Goal: Register for event/course

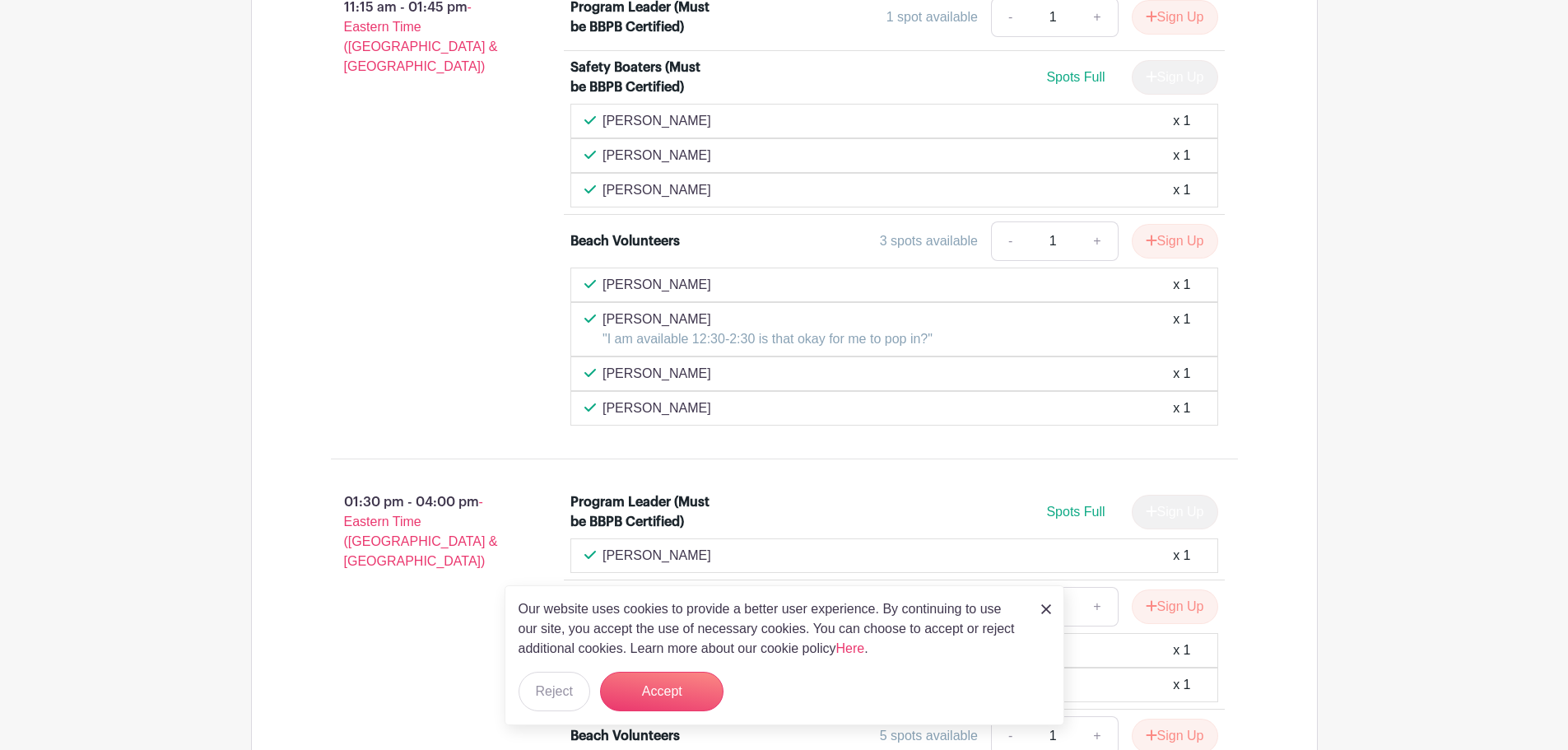
scroll to position [1396, 0]
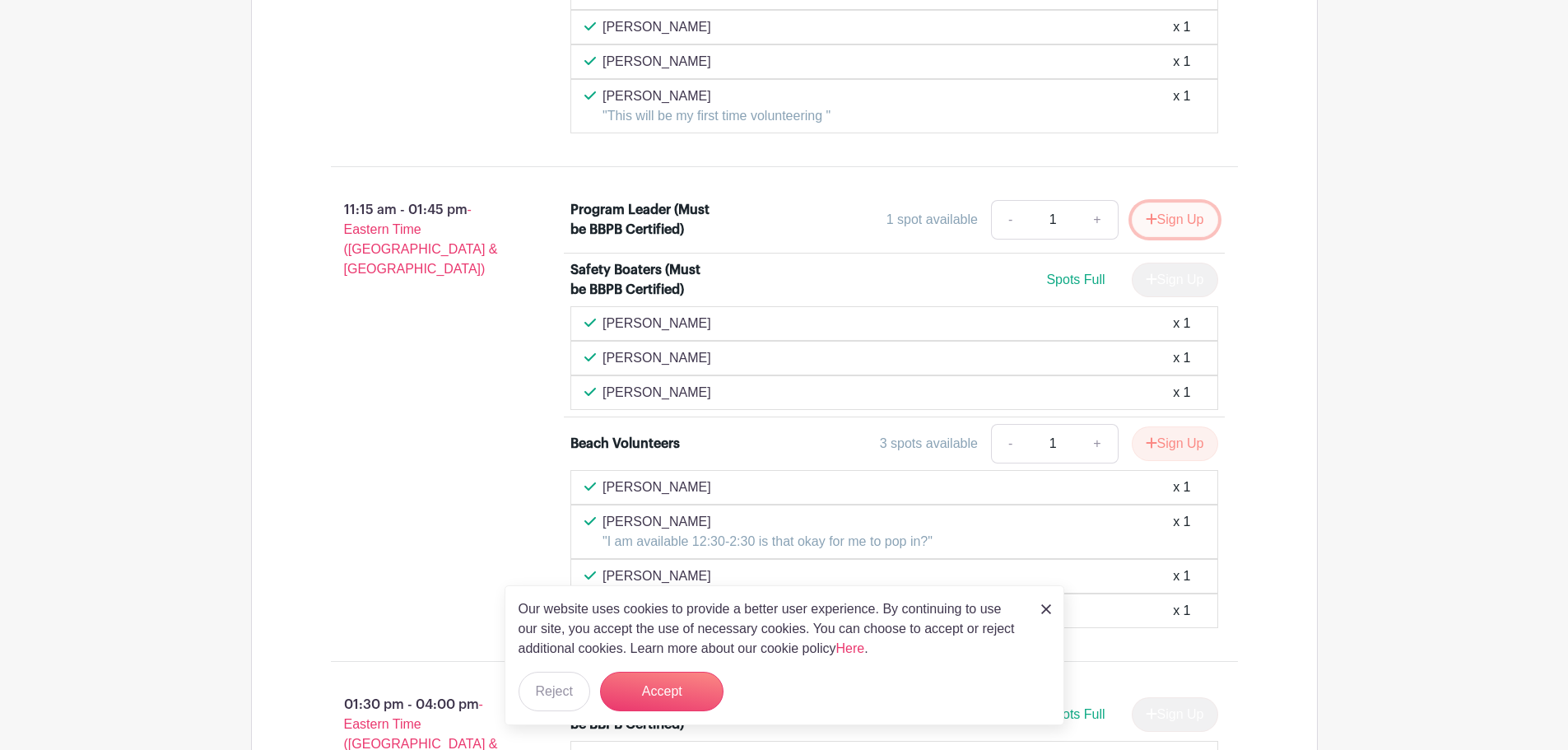
click at [1171, 225] on button "Sign Up" at bounding box center [1175, 220] width 87 height 34
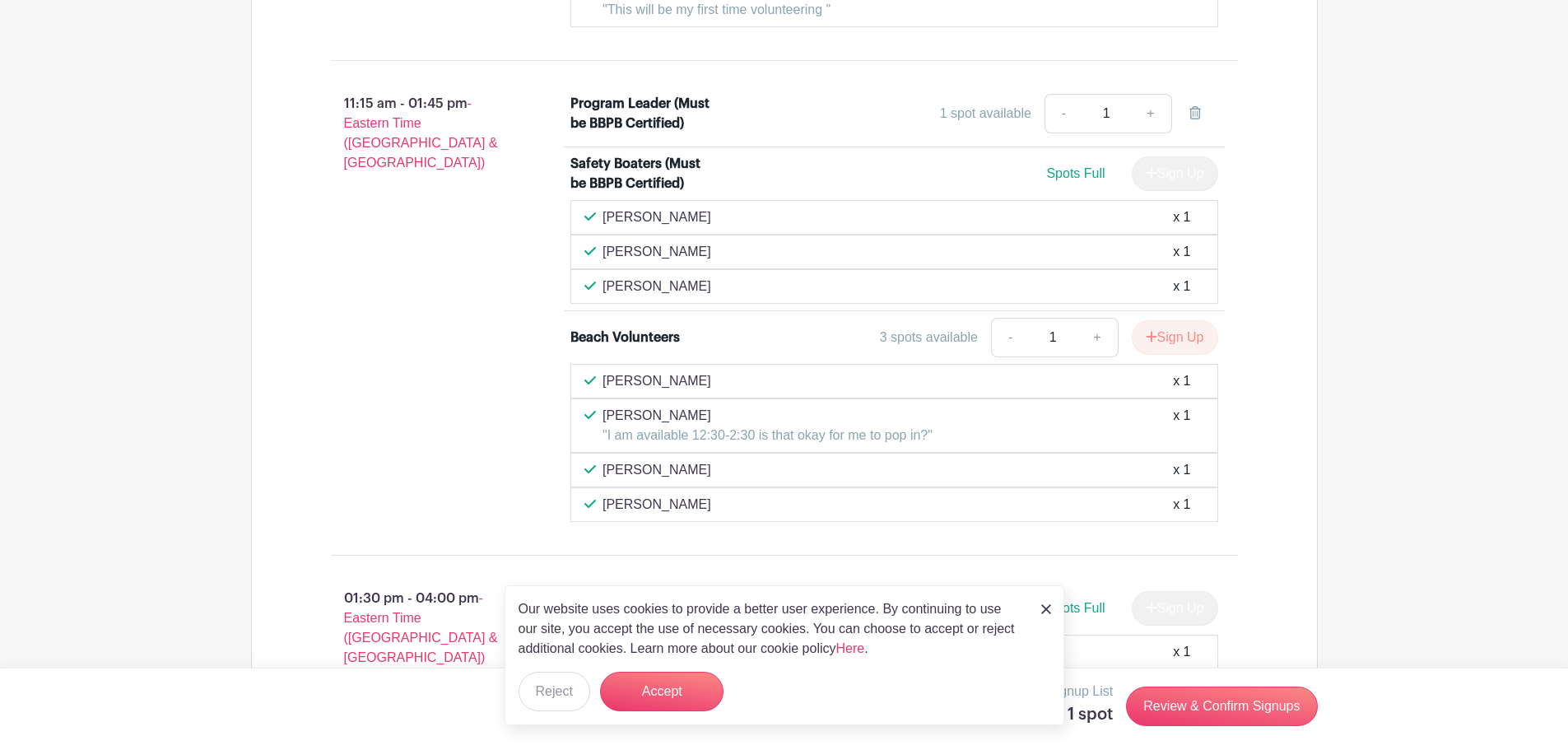
scroll to position [1643, 0]
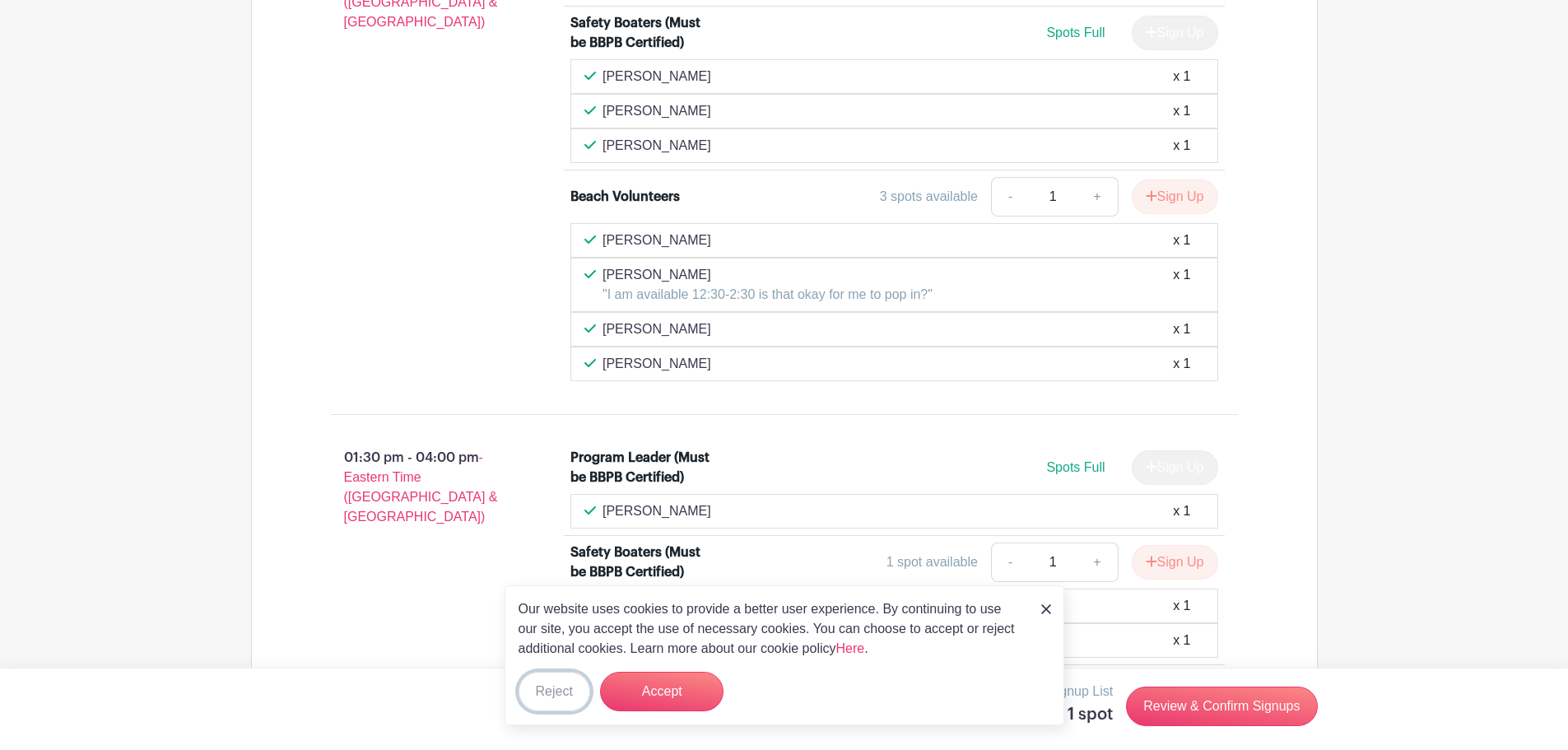
click at [566, 685] on button "Reject" at bounding box center [554, 692] width 72 height 39
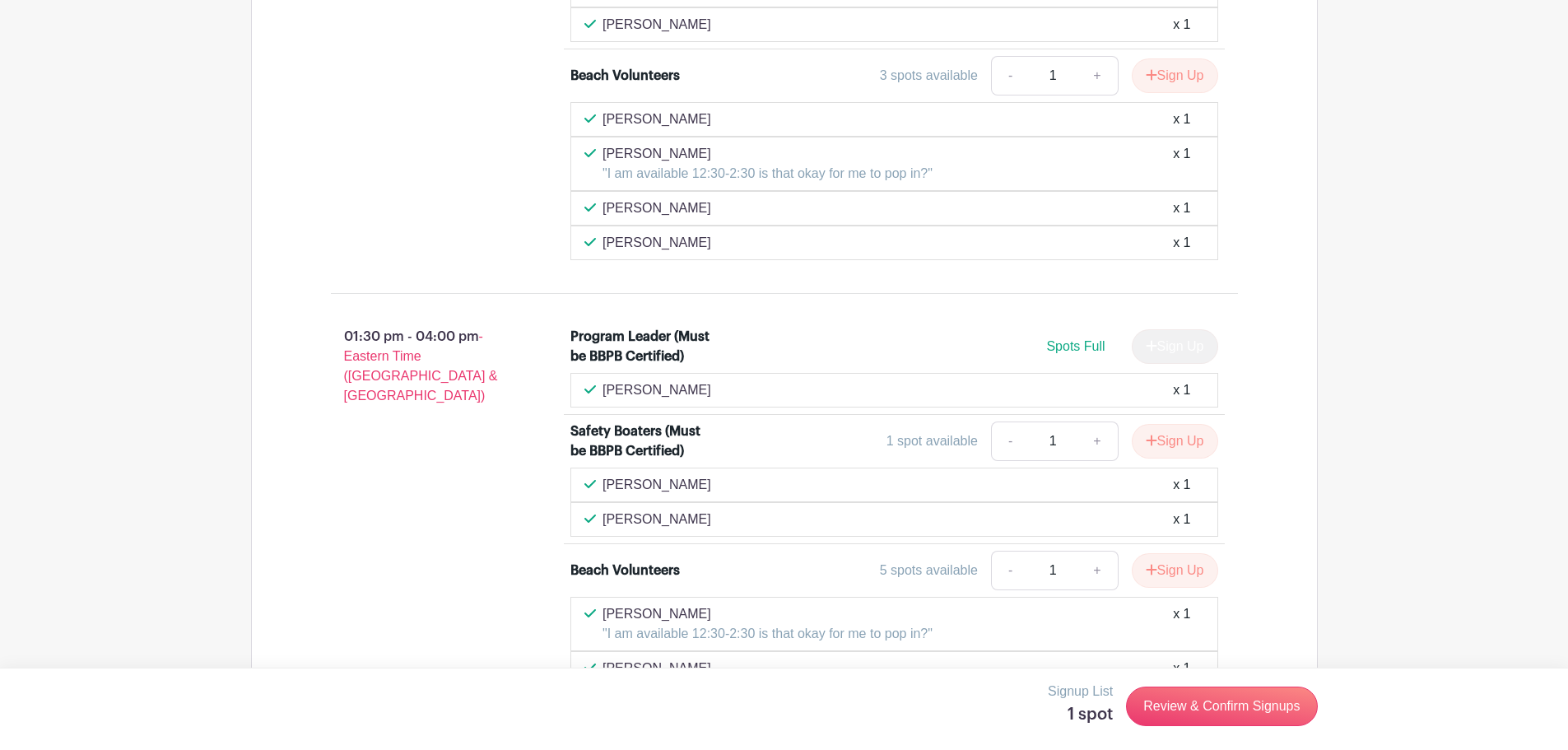
scroll to position [1890, 0]
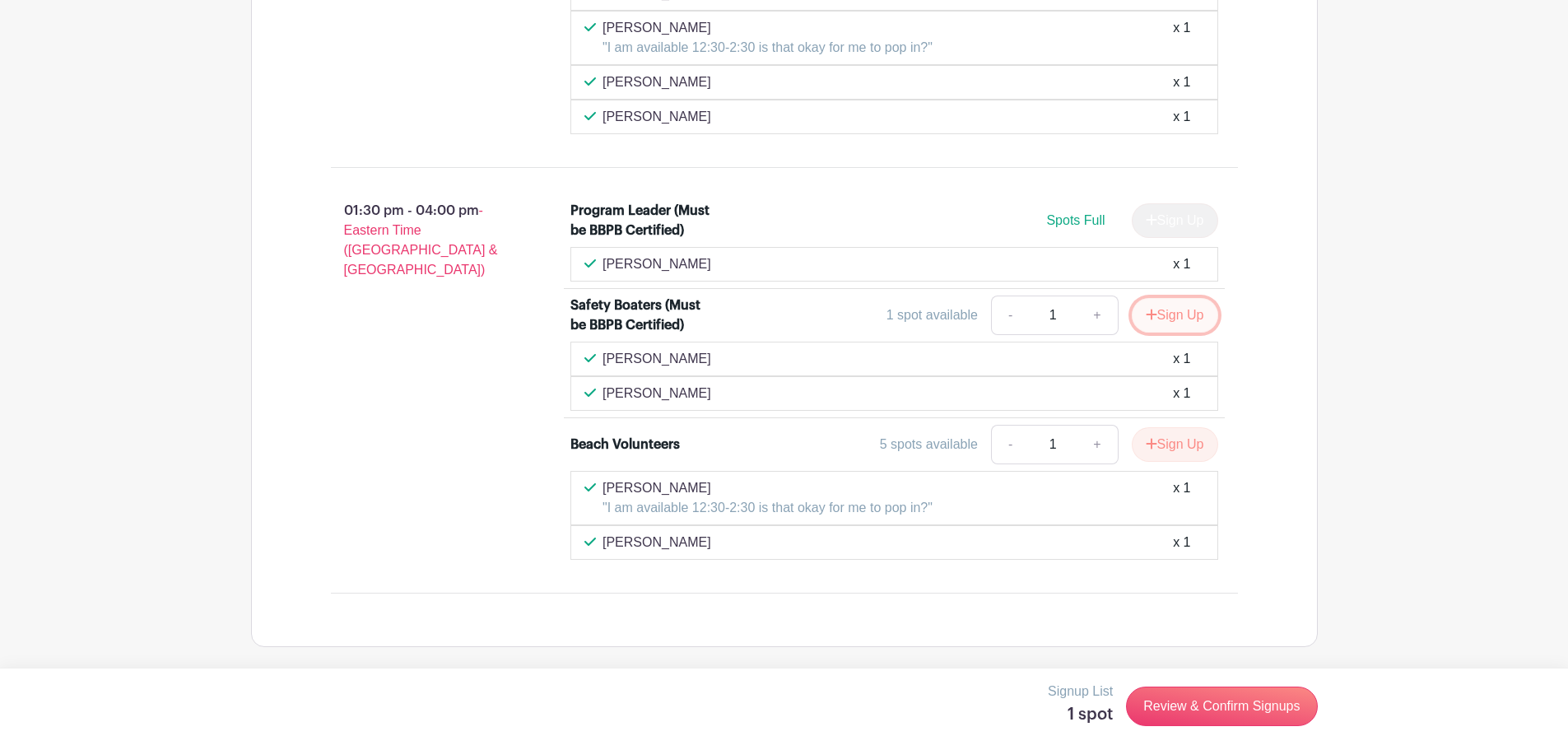
click at [1166, 313] on button "Sign Up" at bounding box center [1175, 315] width 87 height 34
click at [1195, 317] on icon at bounding box center [1196, 314] width 12 height 13
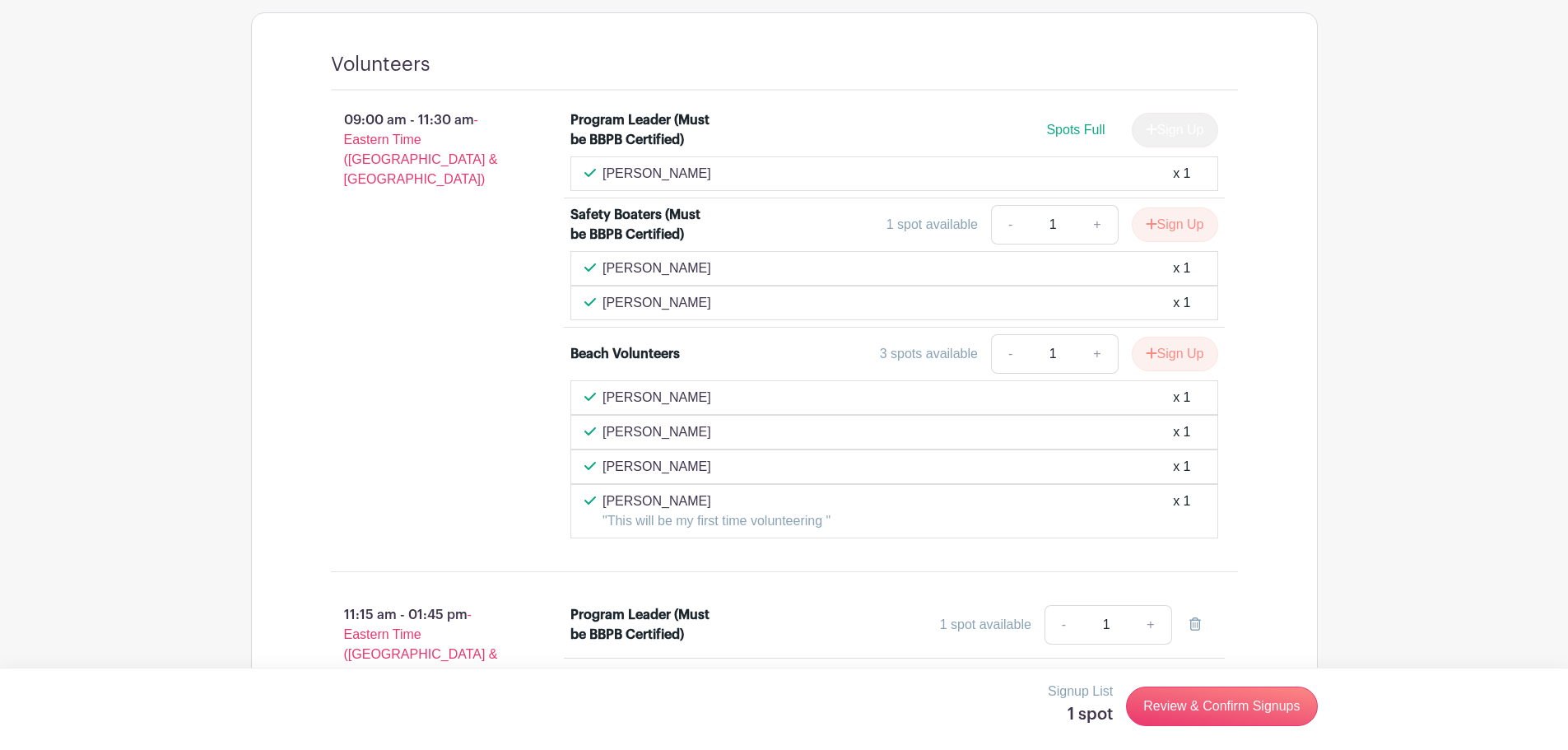
scroll to position [985, 0]
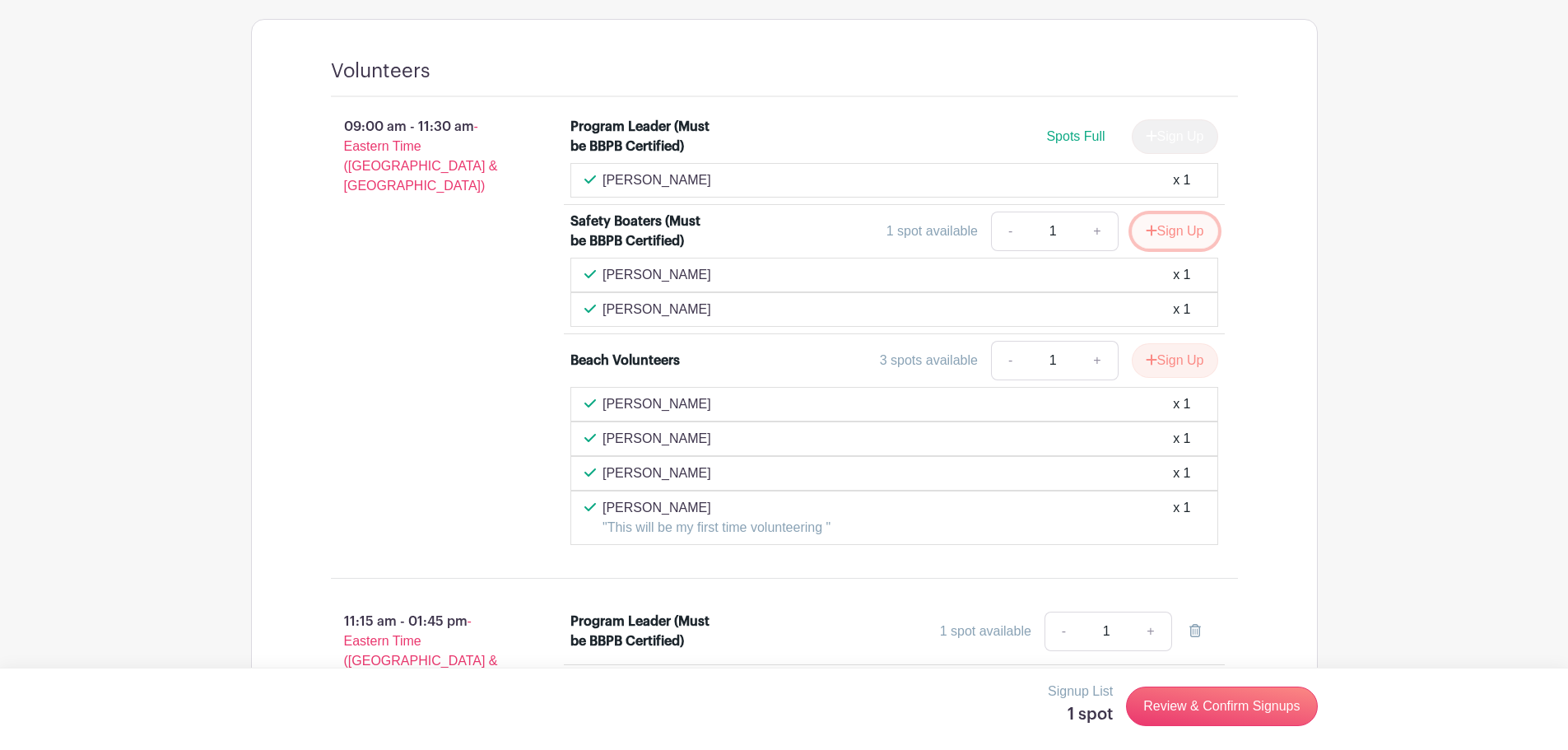
click at [1154, 232] on button "Sign Up" at bounding box center [1175, 231] width 87 height 34
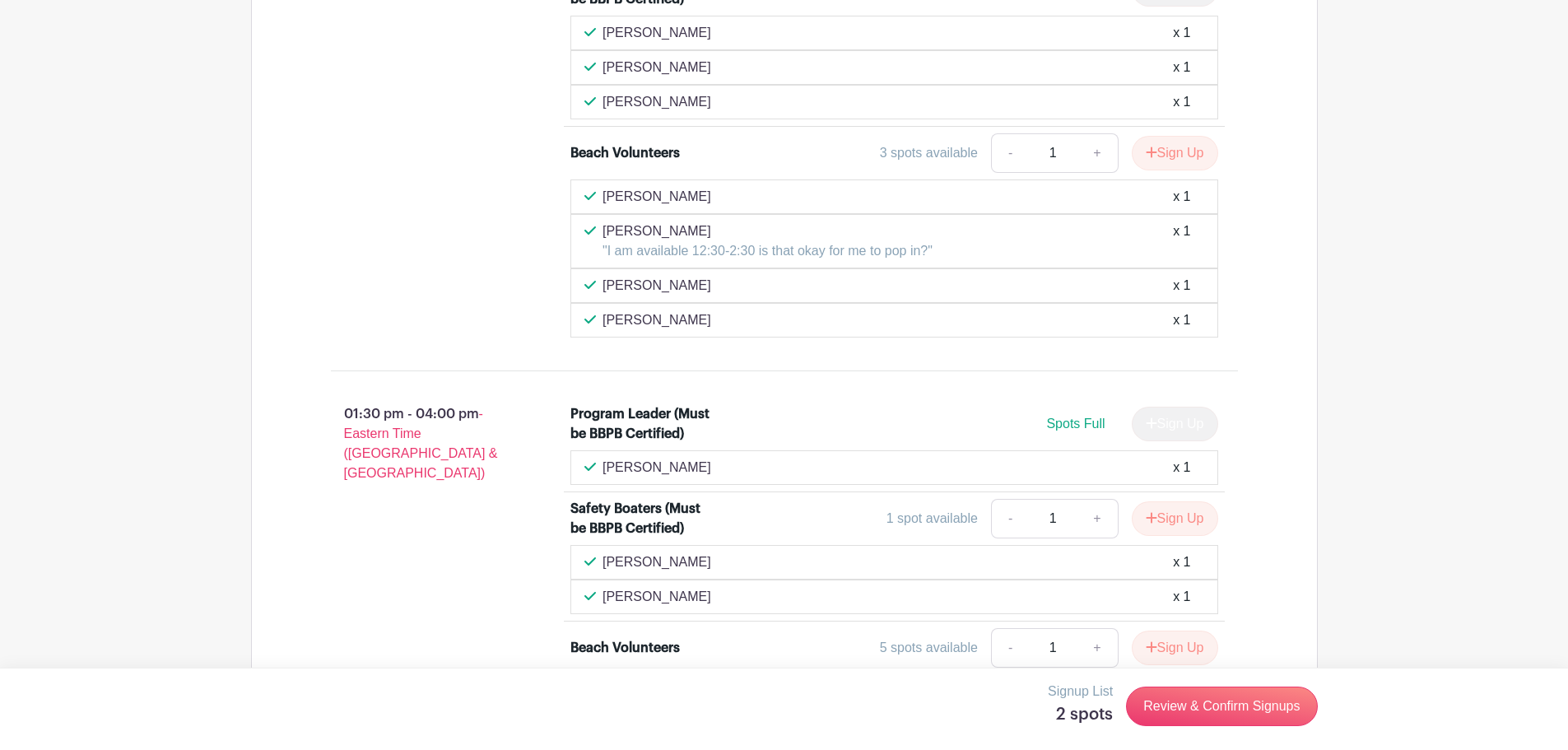
scroll to position [1807, 0]
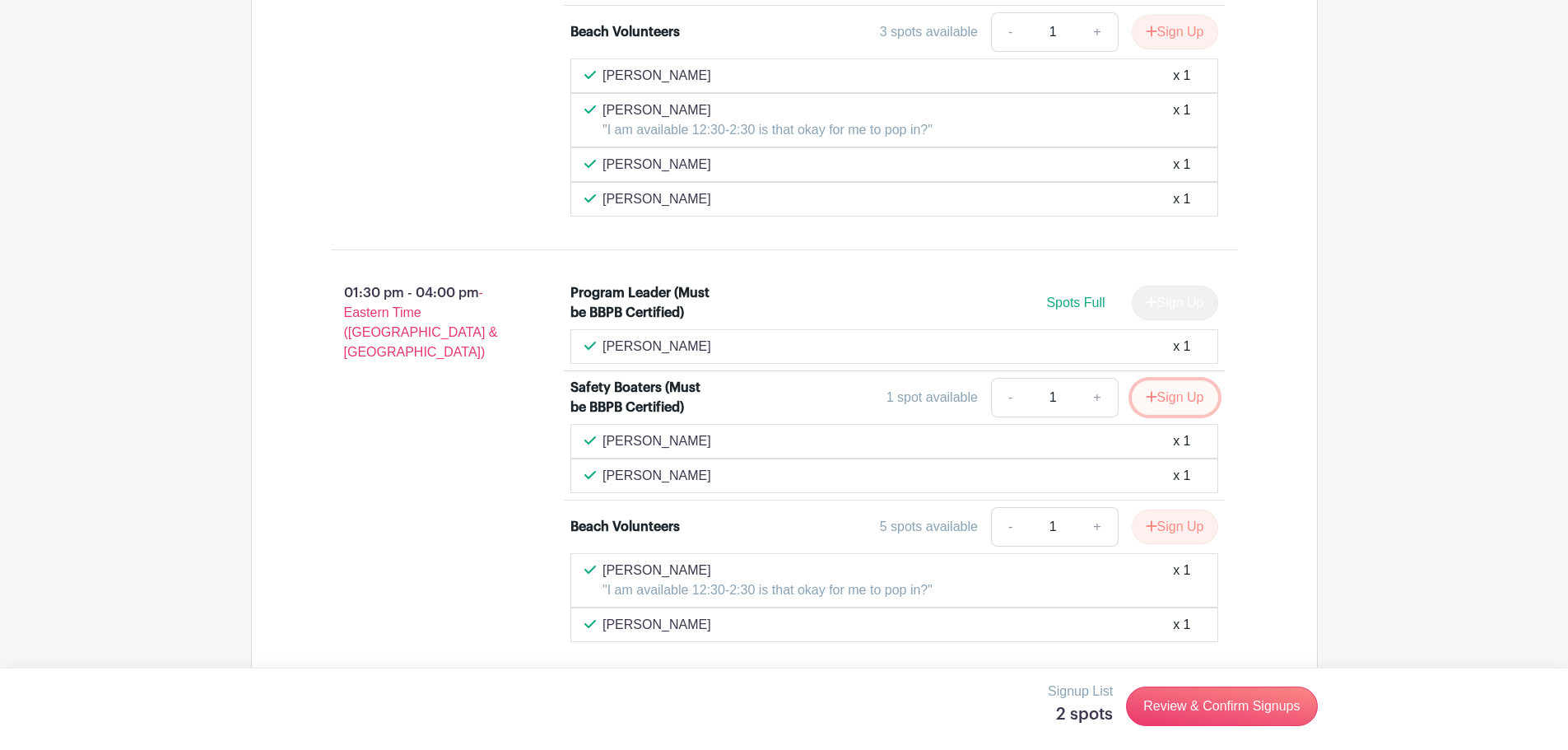
click at [1172, 400] on button "Sign Up" at bounding box center [1175, 397] width 87 height 34
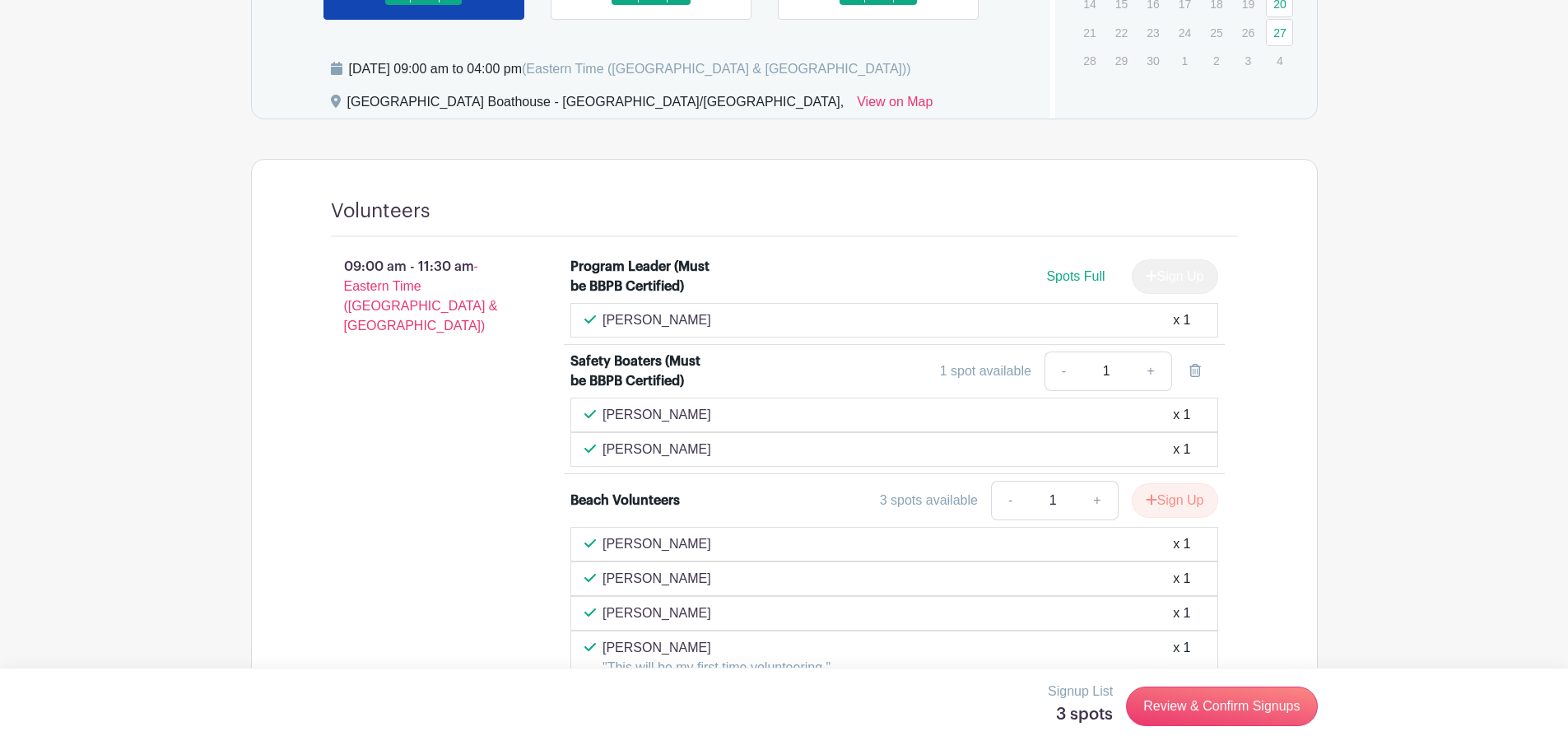
scroll to position [820, 0]
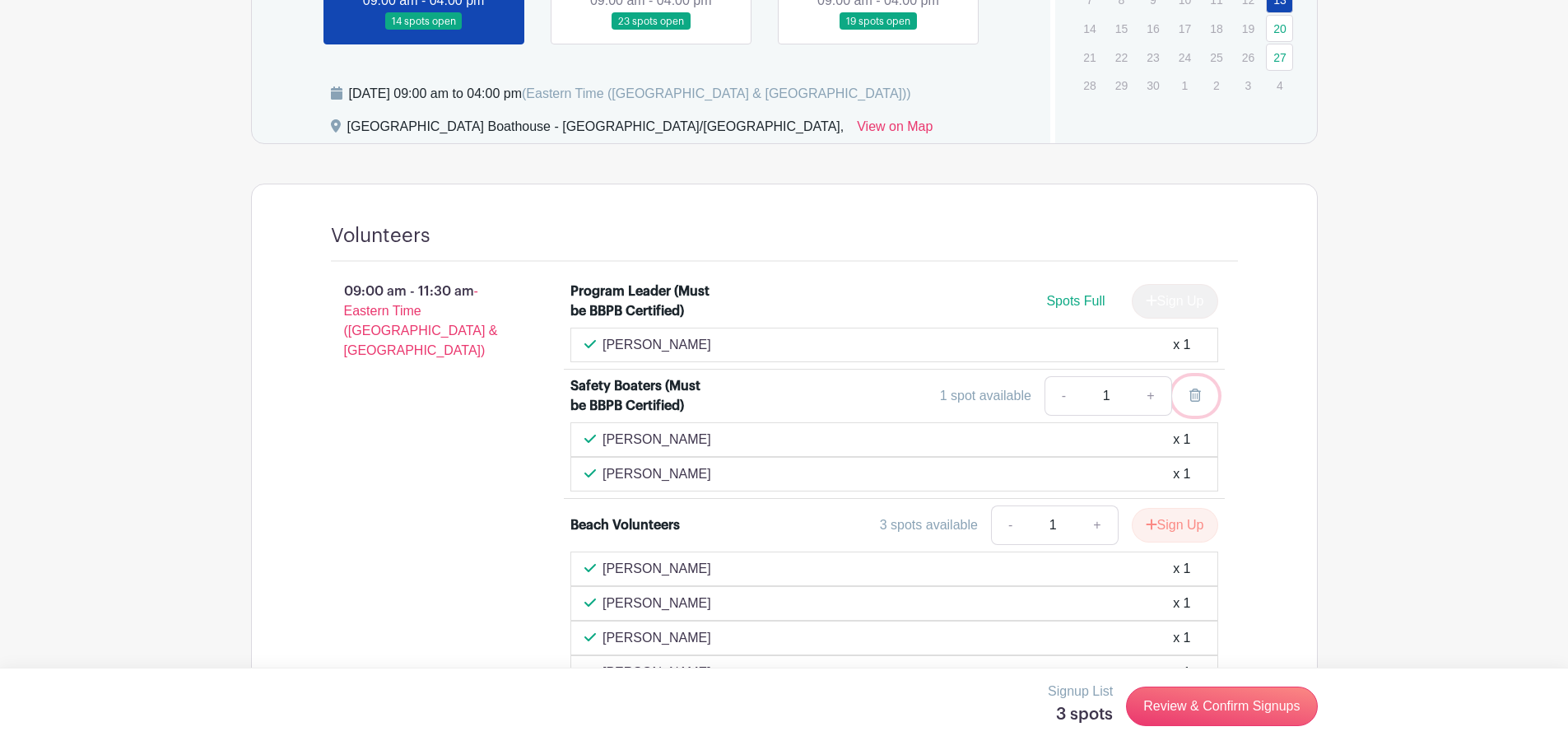
click at [1195, 395] on icon at bounding box center [1196, 394] width 12 height 13
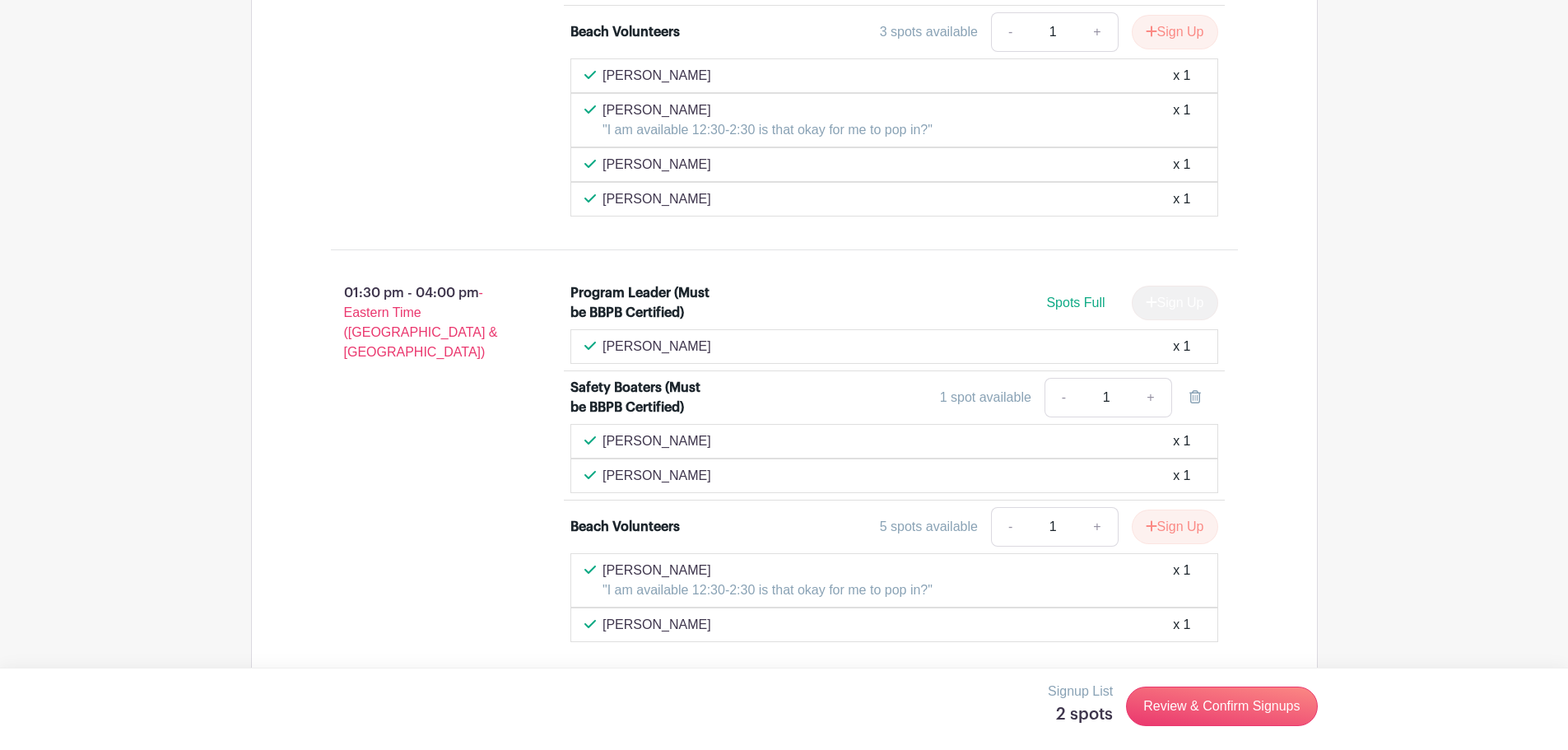
scroll to position [1890, 0]
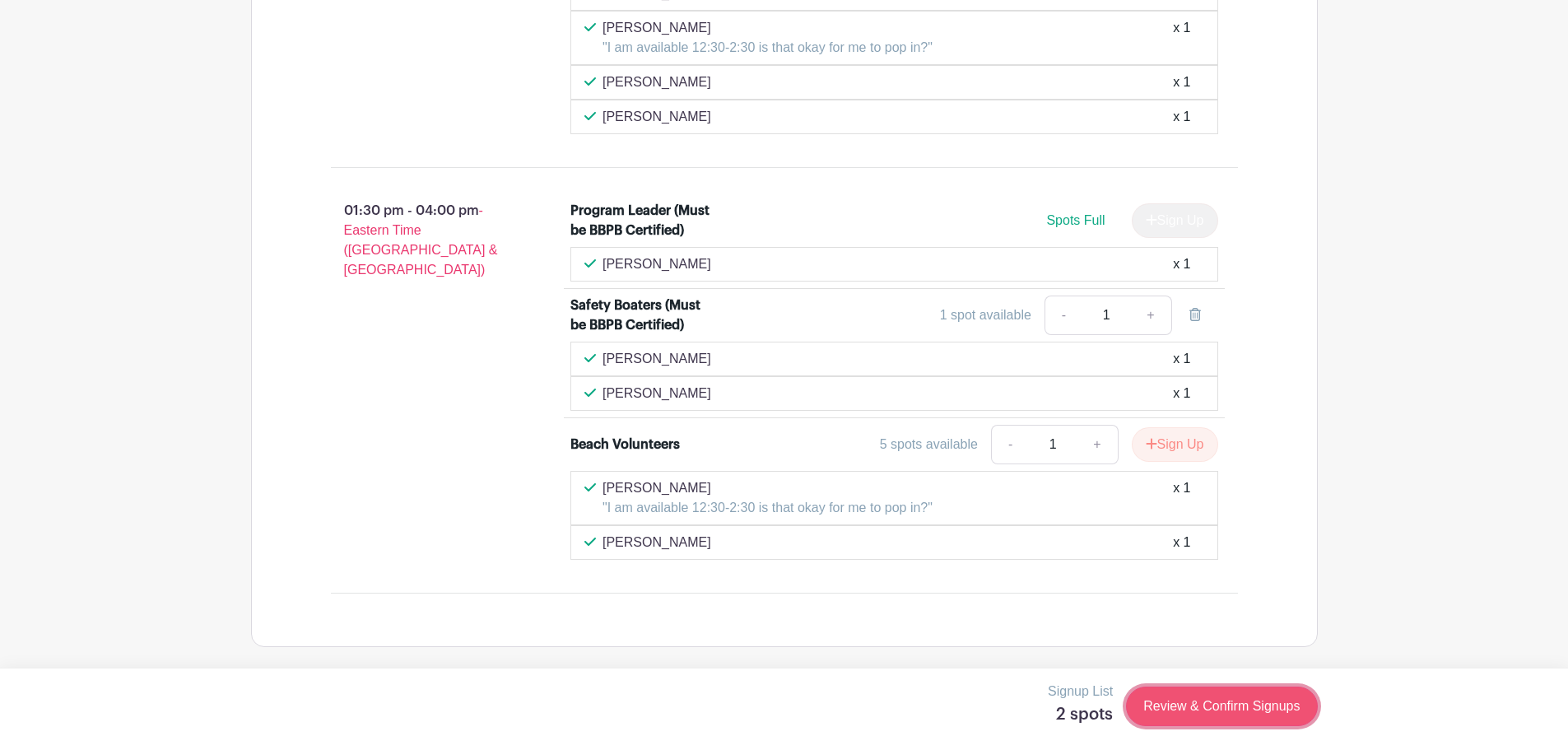
click at [1235, 712] on link "Review & Confirm Signups" at bounding box center [1221, 707] width 191 height 39
click at [346, 138] on div at bounding box center [790, 375] width 1581 height 750
click at [1227, 706] on link "Review & Confirm Signups" at bounding box center [1221, 707] width 191 height 39
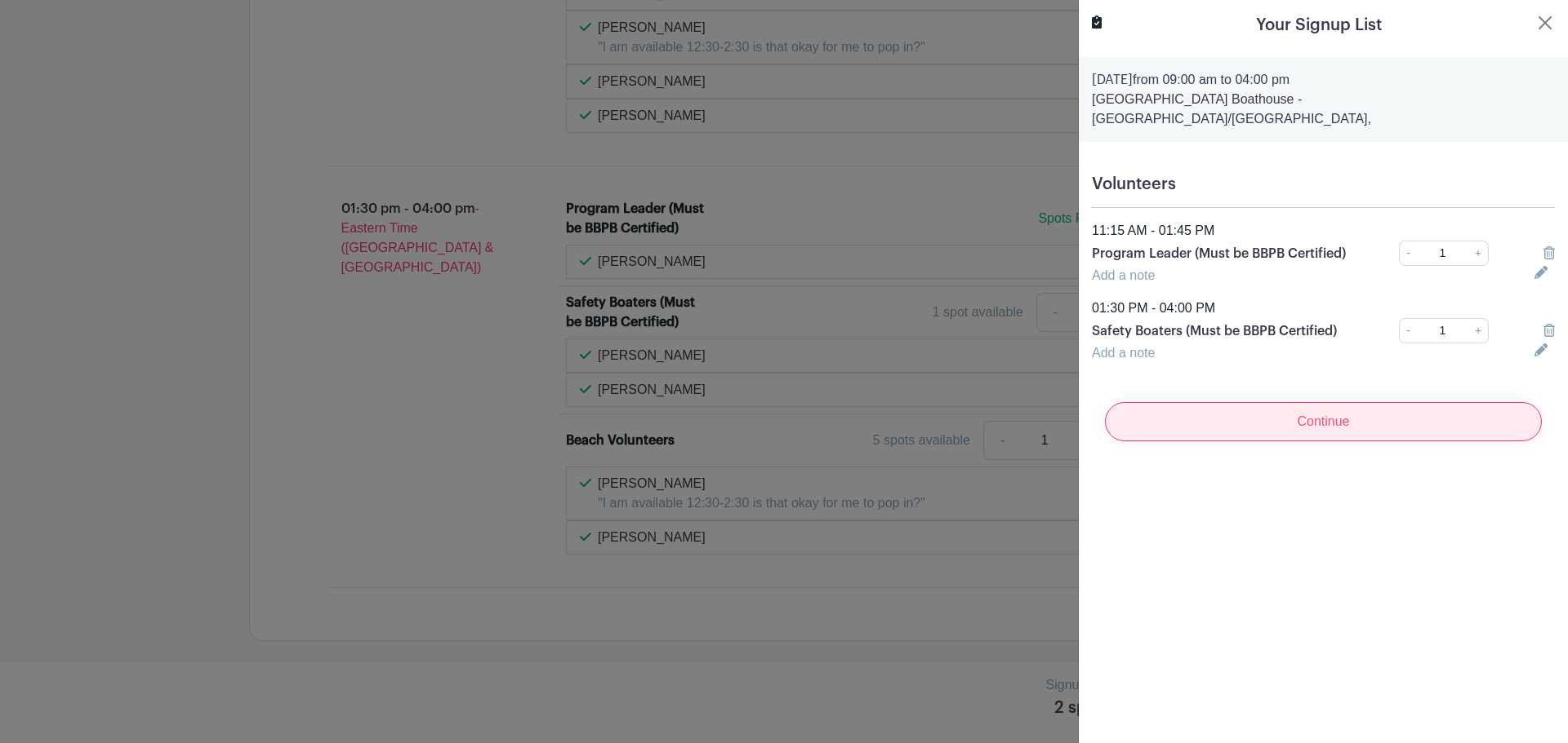
click at [1323, 419] on input "Continue" at bounding box center [1323, 422] width 437 height 39
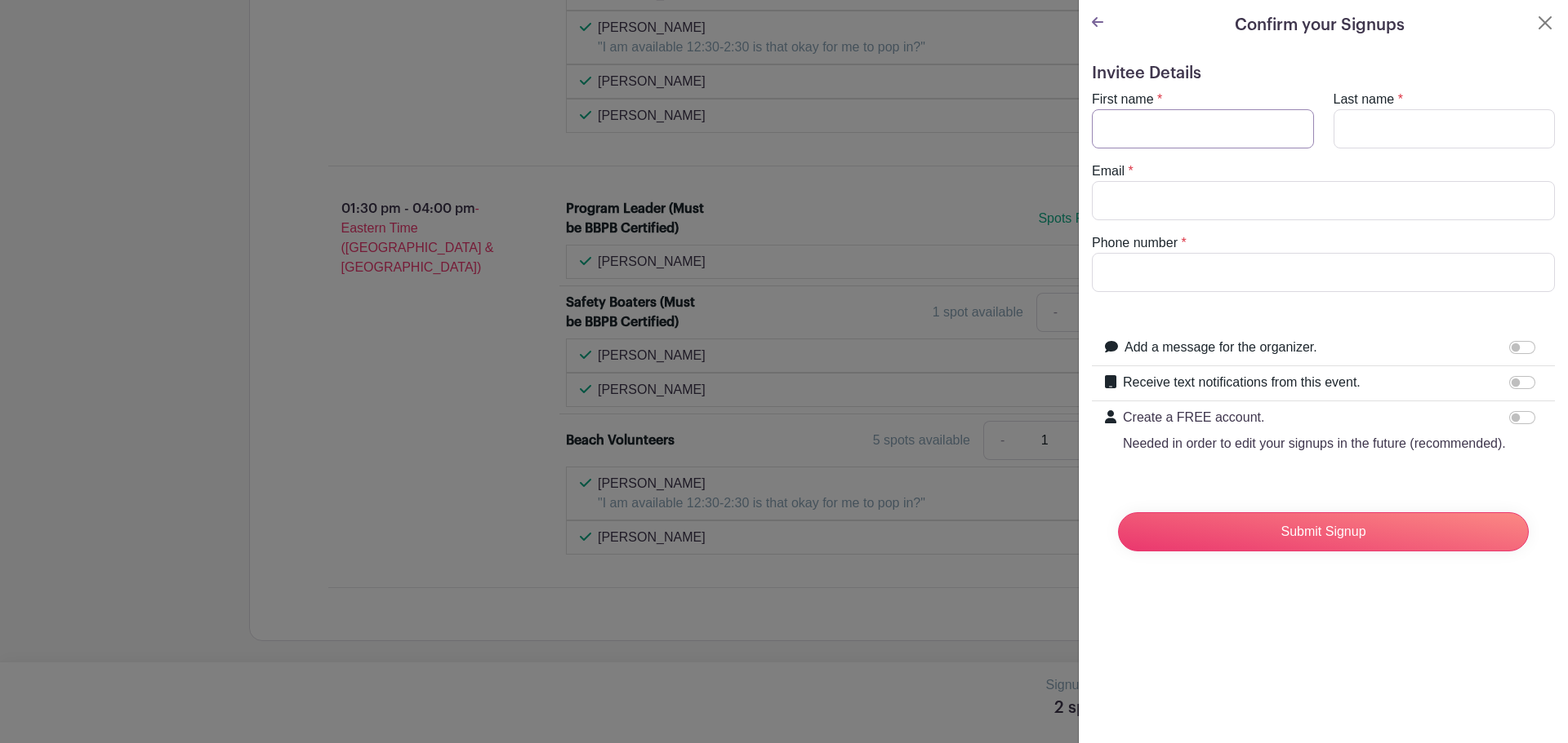
drag, startPoint x: 1133, startPoint y: 121, endPoint x: 1153, endPoint y: 132, distance: 22.8
click at [1133, 121] on input "First name" at bounding box center [1202, 129] width 222 height 39
type input "Phiroz"
type input "[PERSON_NAME]"
type input "[EMAIL_ADDRESS][DOMAIN_NAME]"
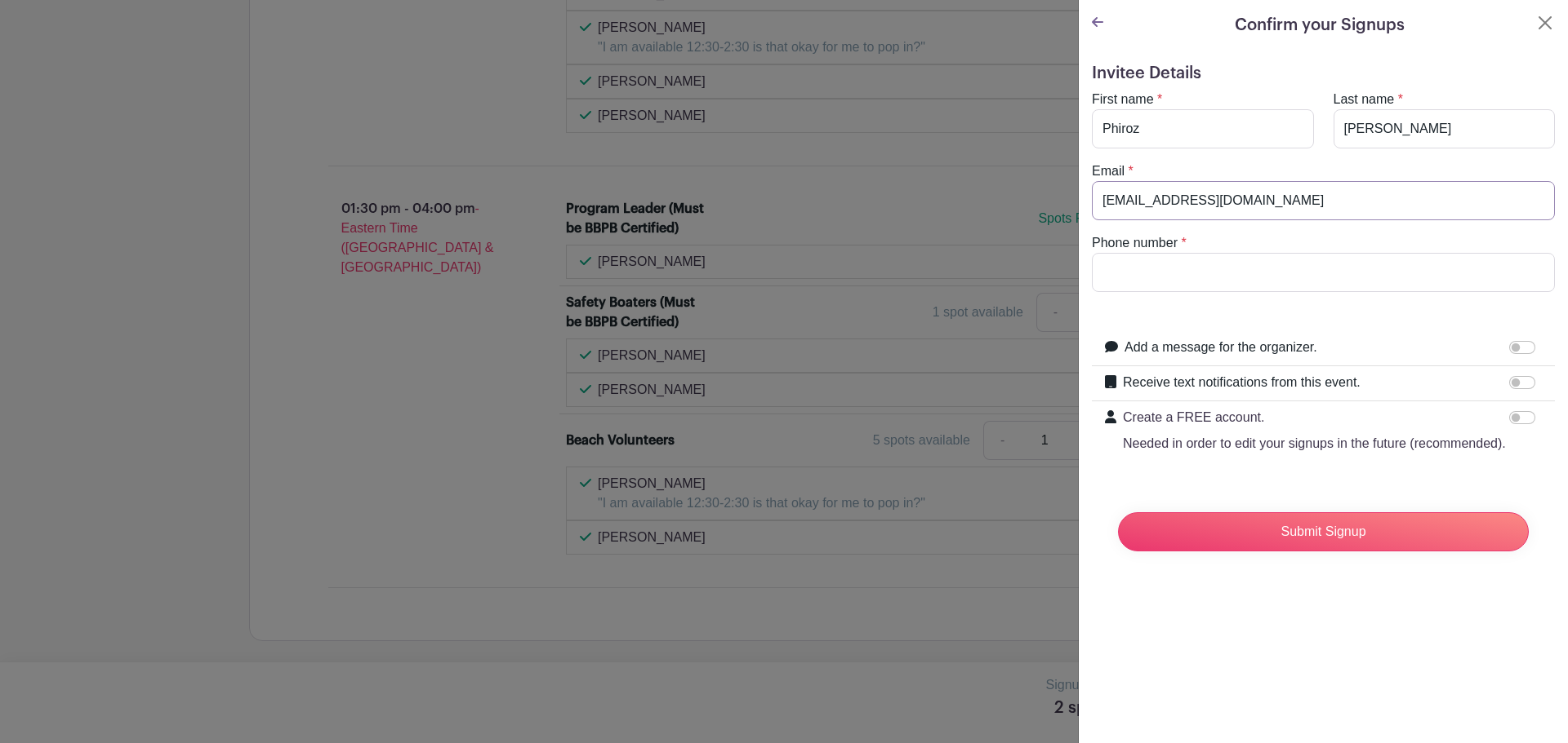
type input "3322276904"
drag, startPoint x: 1244, startPoint y: 203, endPoint x: 943, endPoint y: 200, distance: 301.0
click at [943, 681] on div "Signup List 2 spots Review & Confirm Signups Confirm your Signups Invitee Detai…" at bounding box center [778, 681] width 1058 height 0
type input "[EMAIL_ADDRESS][DOMAIN_NAME]"
click at [1313, 552] on input "Submit Signup" at bounding box center [1323, 532] width 410 height 39
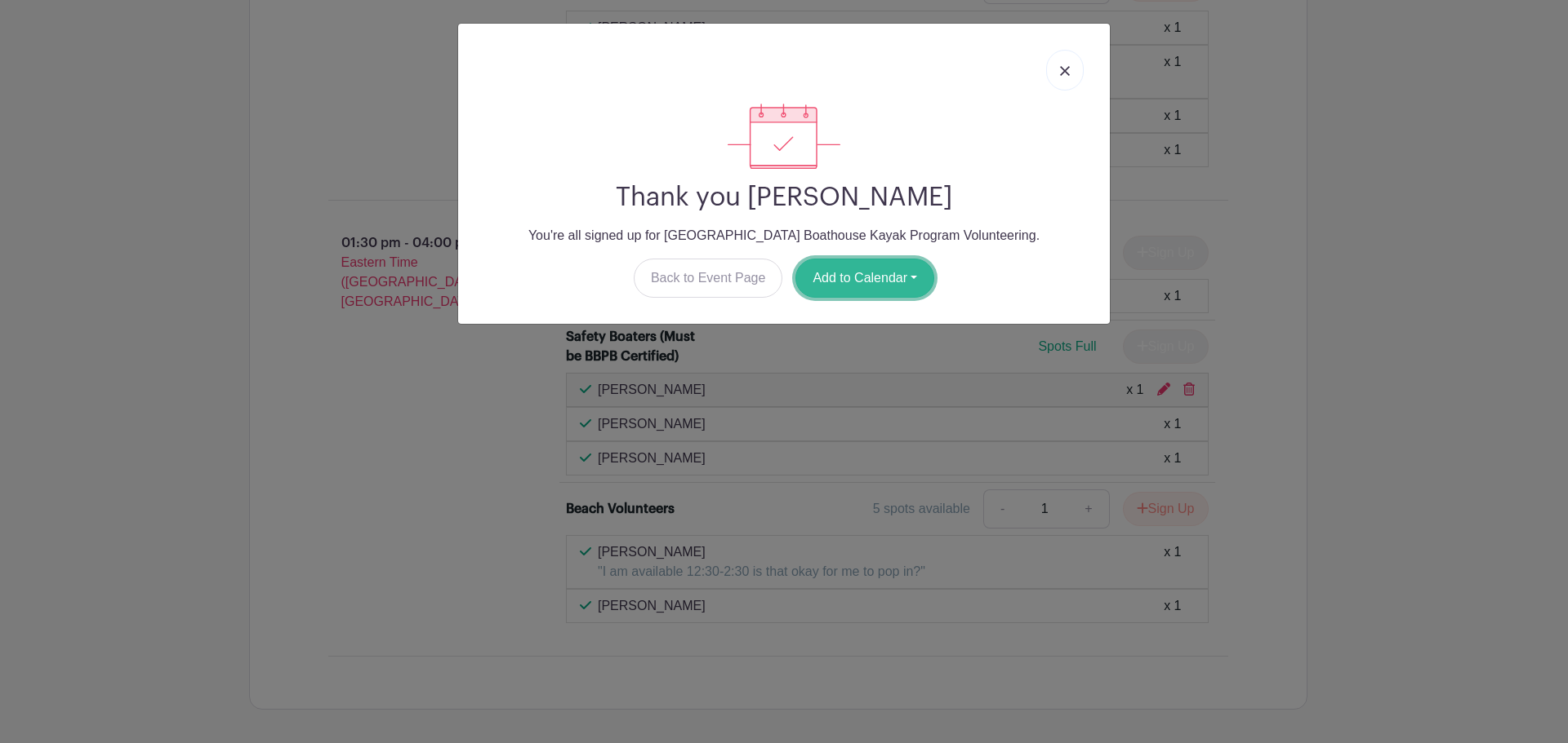
click at [853, 264] on button "Add to Calendar" at bounding box center [865, 278] width 139 height 39
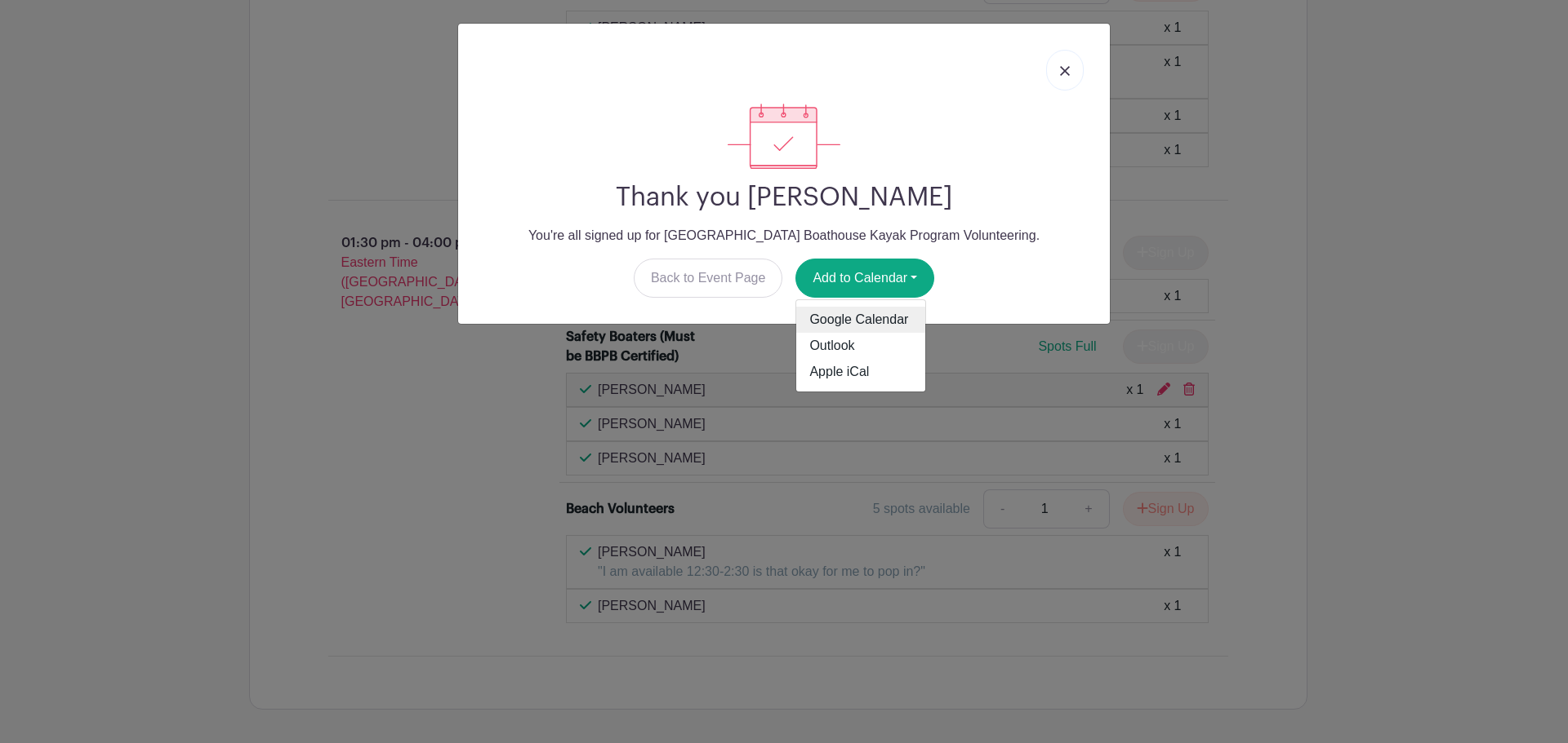
click at [870, 315] on link "Google Calendar" at bounding box center [861, 319] width 129 height 26
click at [1060, 75] on img at bounding box center [1065, 71] width 10 height 10
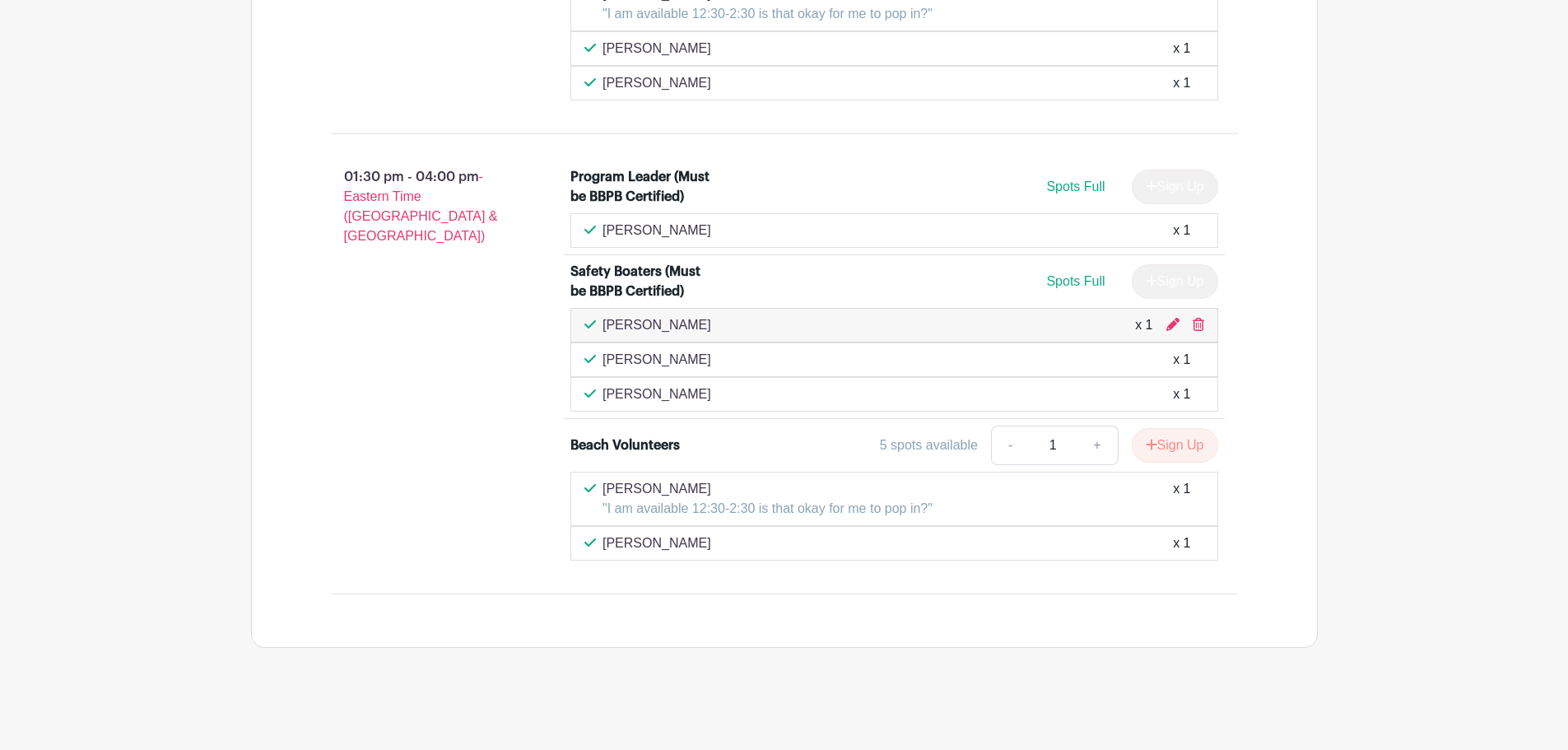
scroll to position [1999, 0]
